Goal: Find contact information: Find contact information

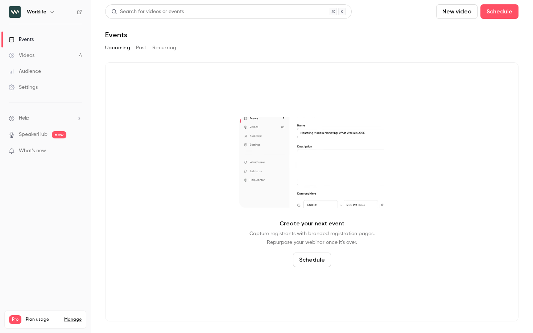
click at [143, 47] on button "Past" at bounding box center [141, 48] width 11 height 12
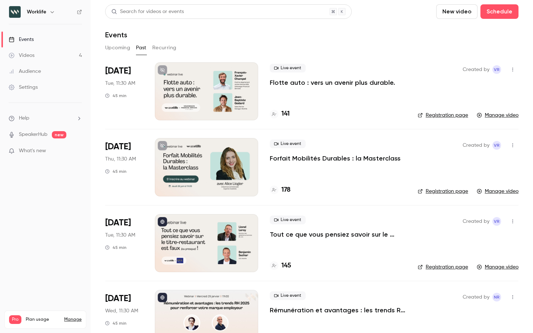
click at [339, 160] on p "Forfait Mobilités Durables : la Masterclass" at bounding box center [335, 158] width 131 height 9
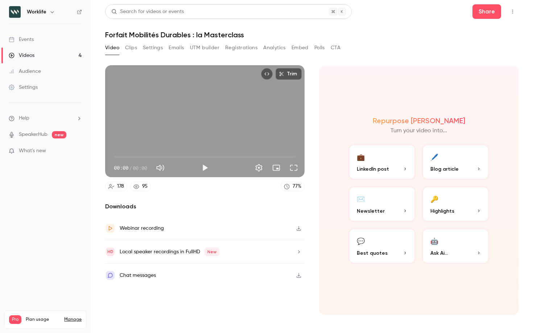
click at [195, 44] on button "UTM builder" at bounding box center [204, 48] width 29 height 12
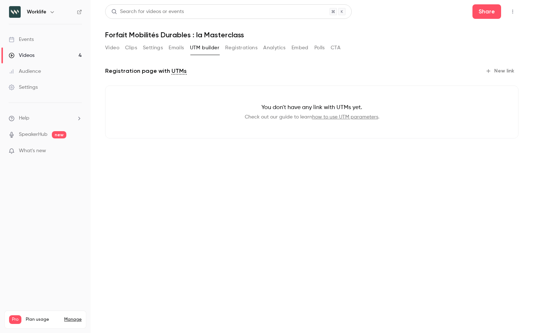
click at [111, 47] on button "Video" at bounding box center [112, 48] width 14 height 12
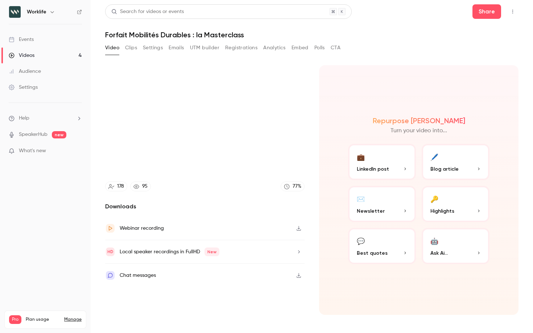
click at [204, 46] on button "UTM builder" at bounding box center [204, 48] width 29 height 12
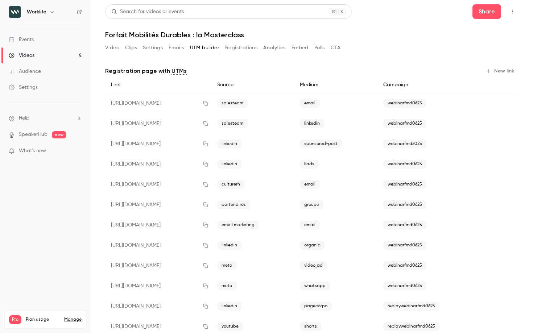
click at [240, 53] on button "Registrations" at bounding box center [241, 48] width 32 height 12
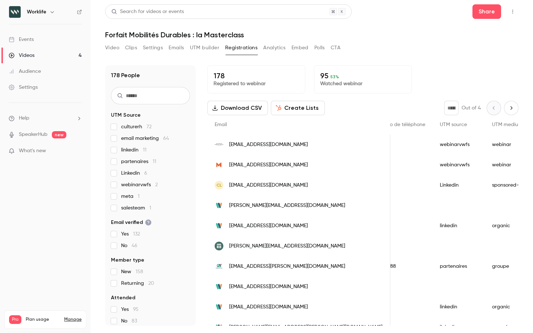
scroll to position [0, 682]
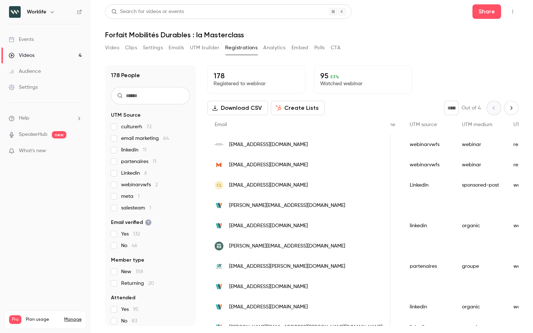
click at [249, 167] on span "[EMAIL_ADDRESS][DOMAIN_NAME]" at bounding box center [268, 165] width 79 height 8
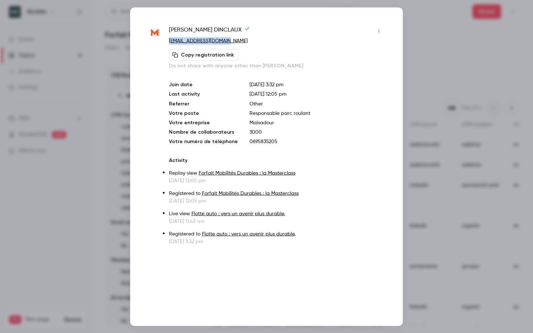
drag, startPoint x: 234, startPoint y: 37, endPoint x: 170, endPoint y: 40, distance: 64.9
click at [170, 40] on p "[EMAIL_ADDRESS][DOMAIN_NAME]" at bounding box center [277, 41] width 216 height 8
copy link "[EMAIL_ADDRESS][DOMAIN_NAME]"
